Goal: Task Accomplishment & Management: Use online tool/utility

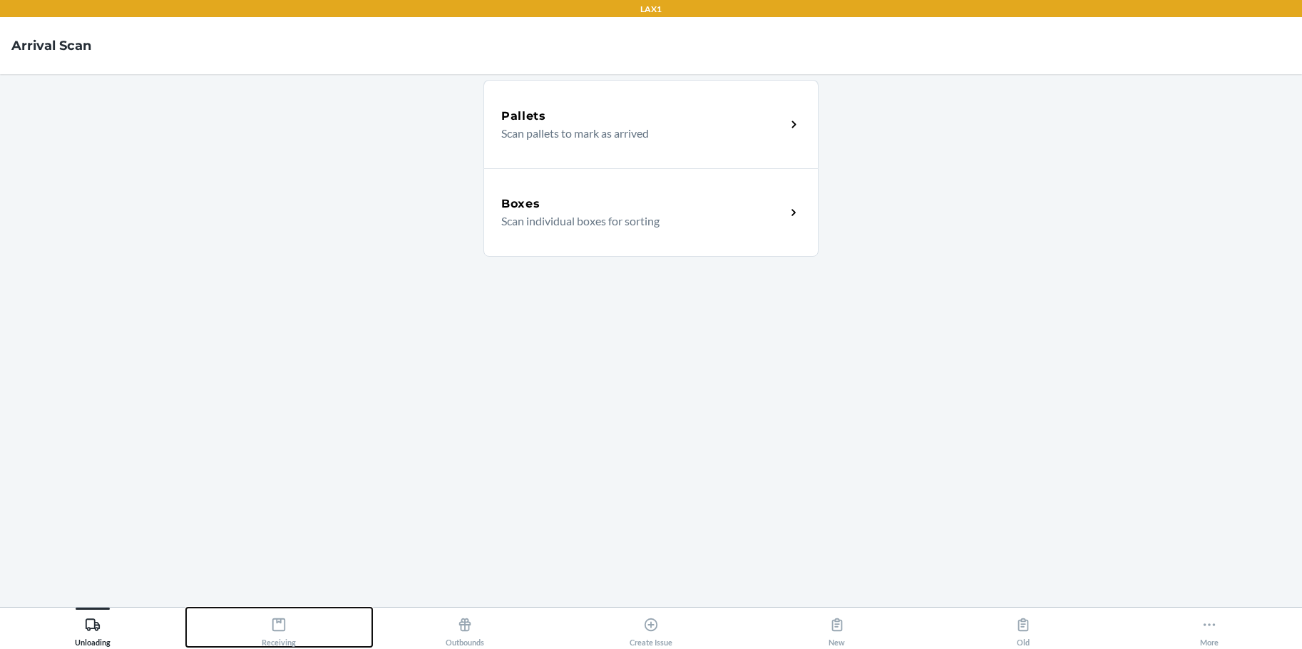
click at [275, 620] on icon at bounding box center [279, 625] width 16 height 16
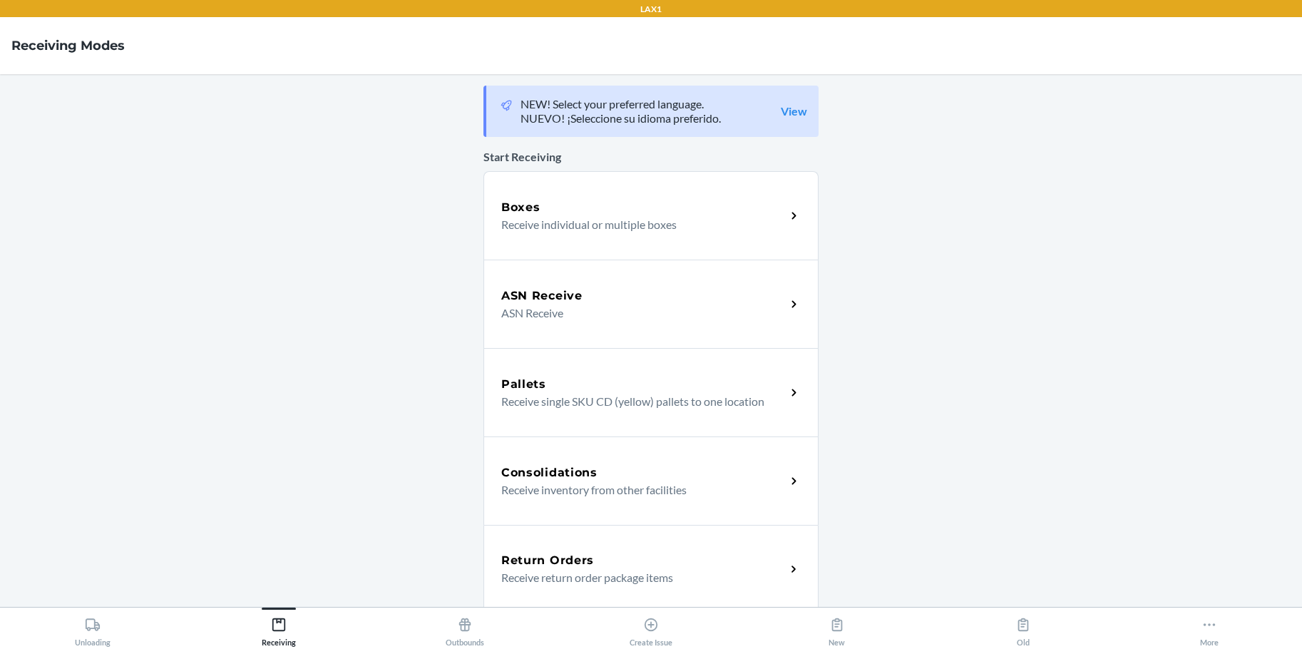
click at [690, 229] on p "Receive individual or multiple boxes" at bounding box center [637, 224] width 273 height 17
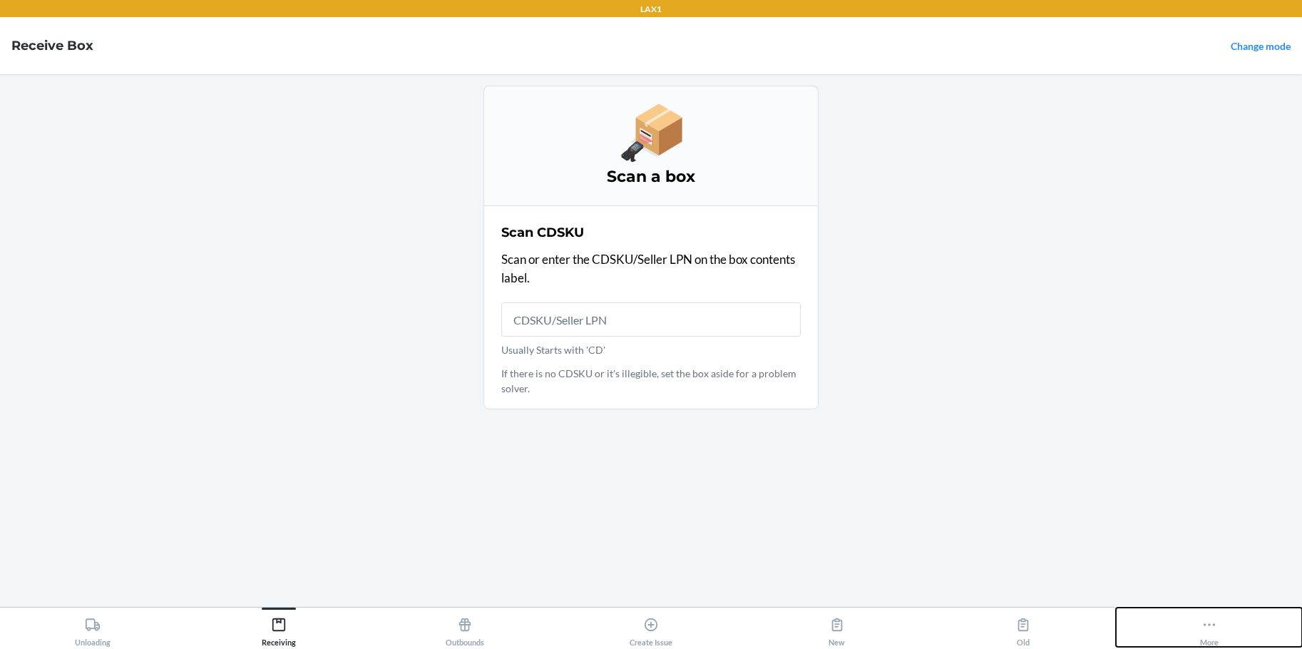
click at [1213, 626] on icon at bounding box center [1209, 624] width 12 height 3
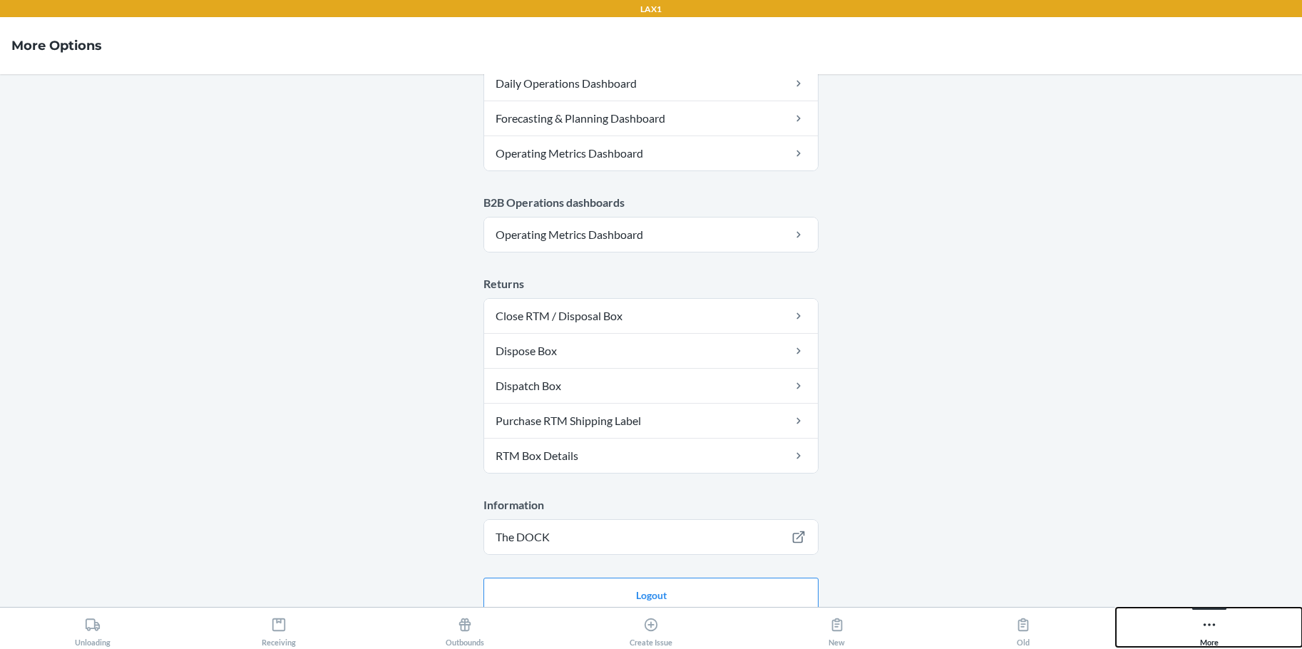
scroll to position [722, 0]
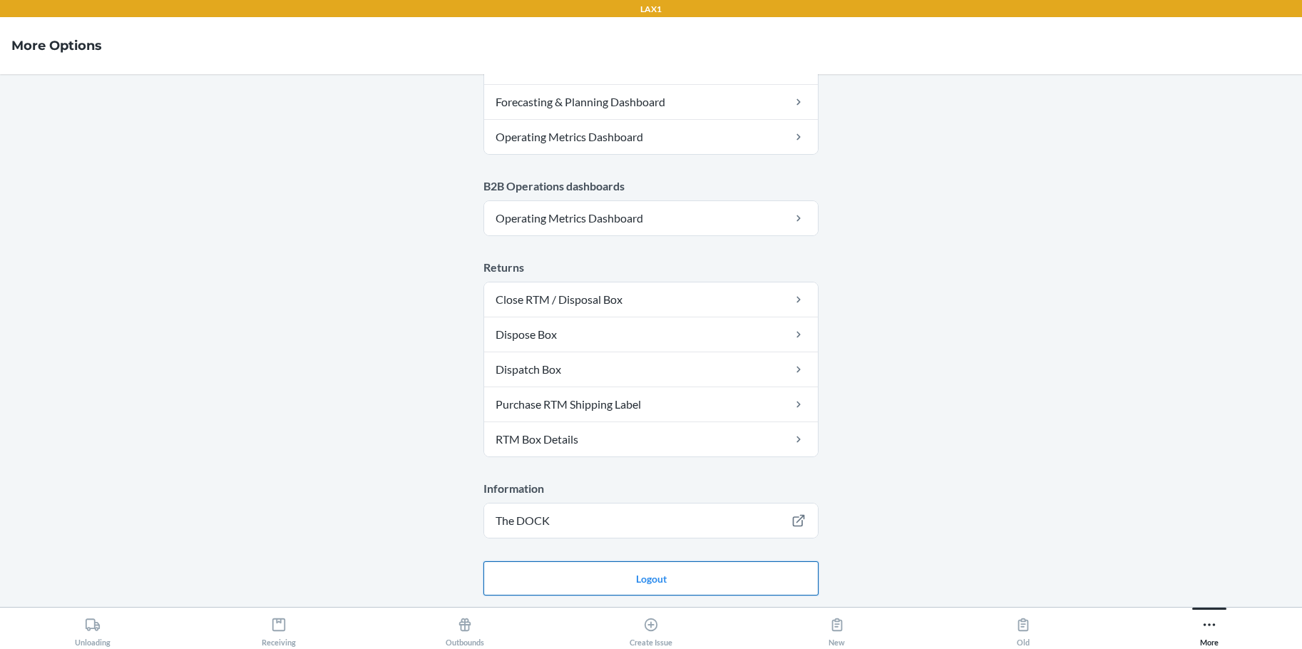
click at [697, 579] on button "Logout" at bounding box center [651, 578] width 335 height 34
